Goal: Check status

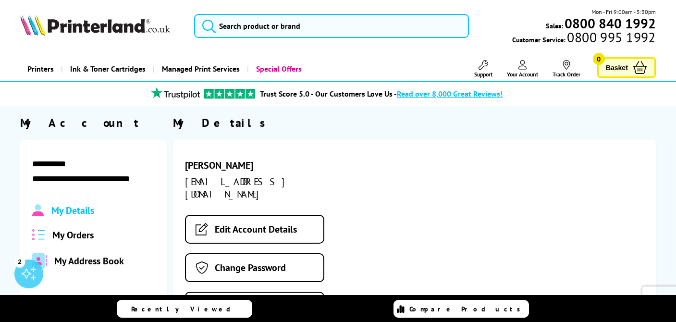
click at [521, 68] on icon at bounding box center [522, 65] width 9 height 10
click at [80, 235] on span "My Orders" at bounding box center [72, 235] width 41 height 12
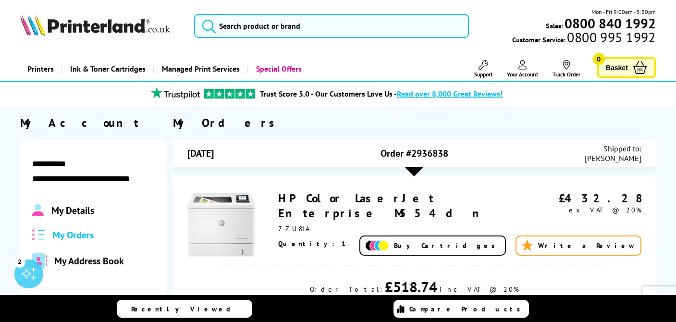
scroll to position [128, 0]
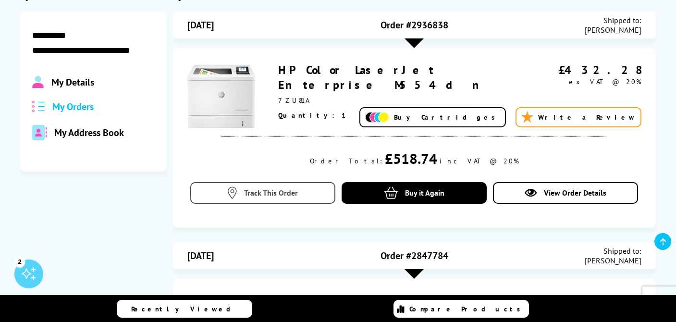
click at [251, 194] on span "Track This Order" at bounding box center [271, 193] width 54 height 10
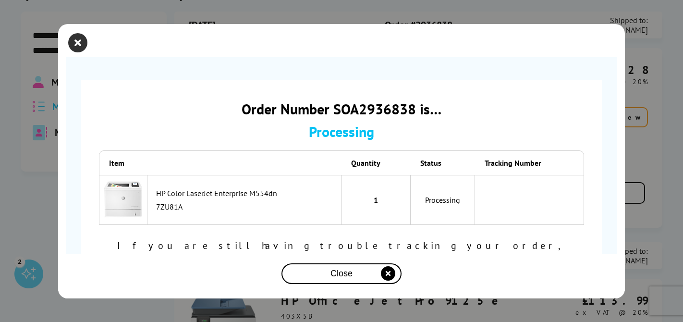
click at [76, 39] on icon "close modal" at bounding box center [77, 42] width 19 height 19
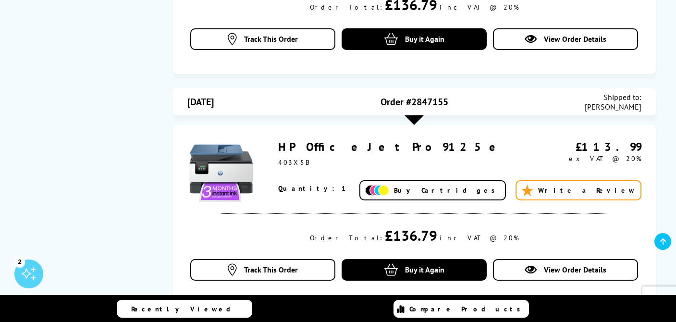
scroll to position [0, 0]
